Goal: Transaction & Acquisition: Purchase product/service

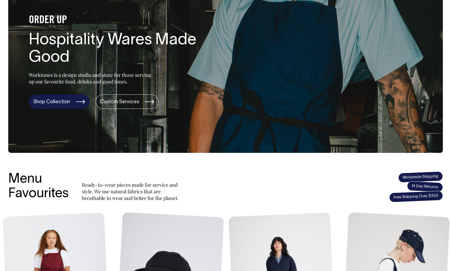
scroll to position [64, 0]
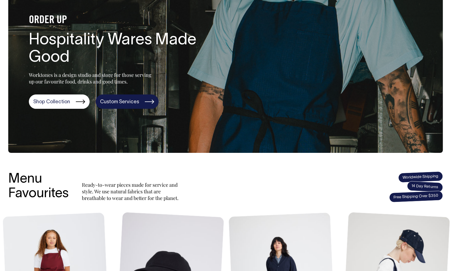
click at [106, 105] on link "Custom Services" at bounding box center [127, 101] width 63 height 14
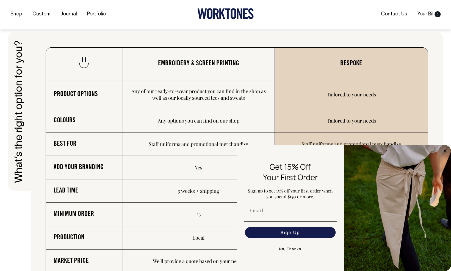
scroll to position [813, 0]
click at [297, 250] on button "No, Thanks" at bounding box center [290, 248] width 93 height 11
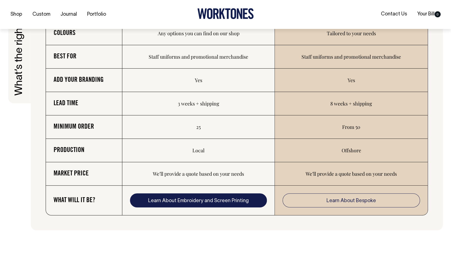
scroll to position [900, 0]
click at [225, 200] on link "Learn About Embroidery and Screen Printing" at bounding box center [198, 200] width 137 height 14
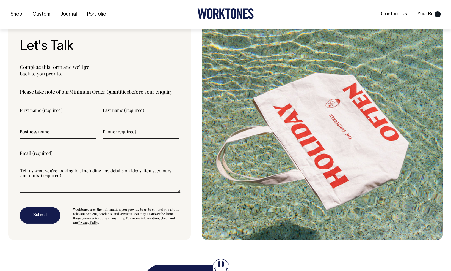
scroll to position [1453, 0]
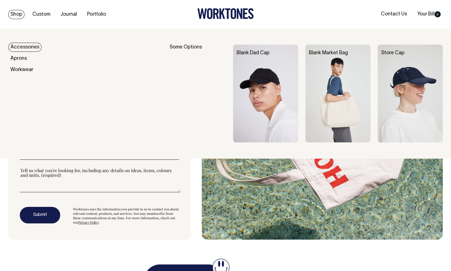
click at [15, 16] on link "Shop" at bounding box center [16, 14] width 16 height 9
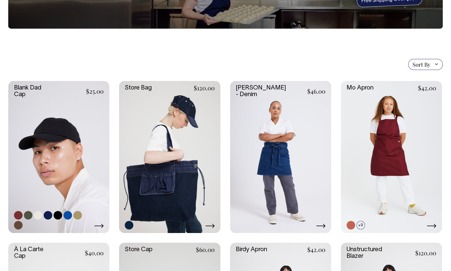
scroll to position [82, 0]
click at [75, 166] on link at bounding box center [58, 157] width 101 height 152
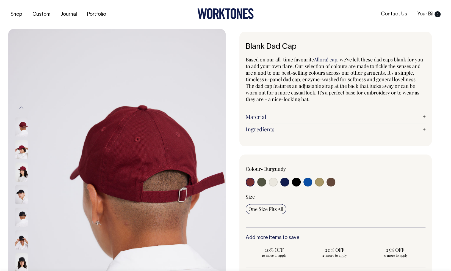
click at [260, 182] on input "radio" at bounding box center [261, 181] width 9 height 9
radio input "true"
select select "Olive"
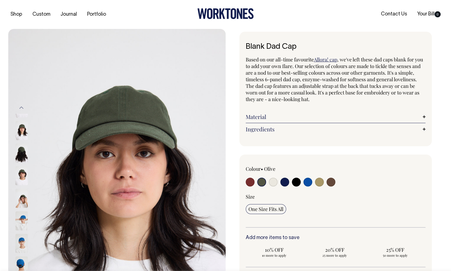
click at [248, 182] on input "radio" at bounding box center [250, 181] width 9 height 9
radio input "true"
select select "Burgundy"
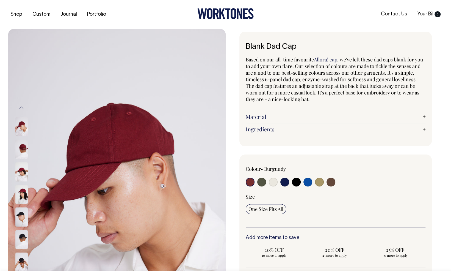
click at [294, 179] on input "radio" at bounding box center [296, 181] width 9 height 9
radio input "true"
select select "Black"
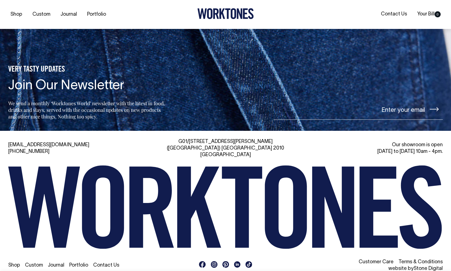
scroll to position [852, 0]
